Goal: Information Seeking & Learning: Learn about a topic

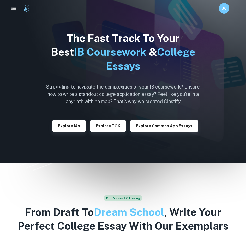
click at [14, 11] on icon "button" at bounding box center [13, 8] width 7 height 7
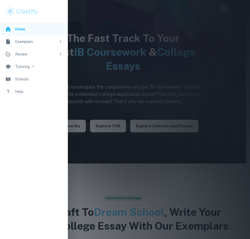
click at [37, 40] on div "Exemplars" at bounding box center [35, 42] width 41 height 6
click at [30, 68] on div "EEs" at bounding box center [41, 67] width 42 height 6
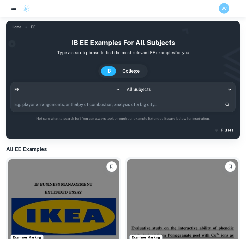
click at [153, 90] on input "All Subjects" at bounding box center [175, 90] width 100 height 10
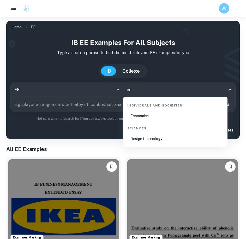
click at [151, 113] on li "Economics" at bounding box center [175, 116] width 100 height 12
type input "Economics"
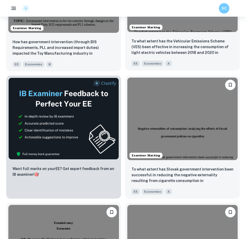
scroll to position [235, 0]
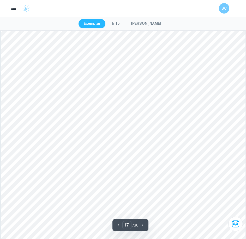
scroll to position [5183, 0]
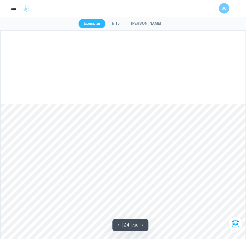
type input "25"
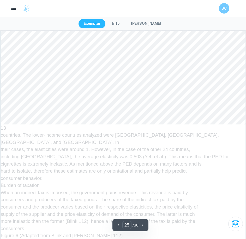
scroll to position [7872, 0]
